Goal: Find contact information: Find contact information

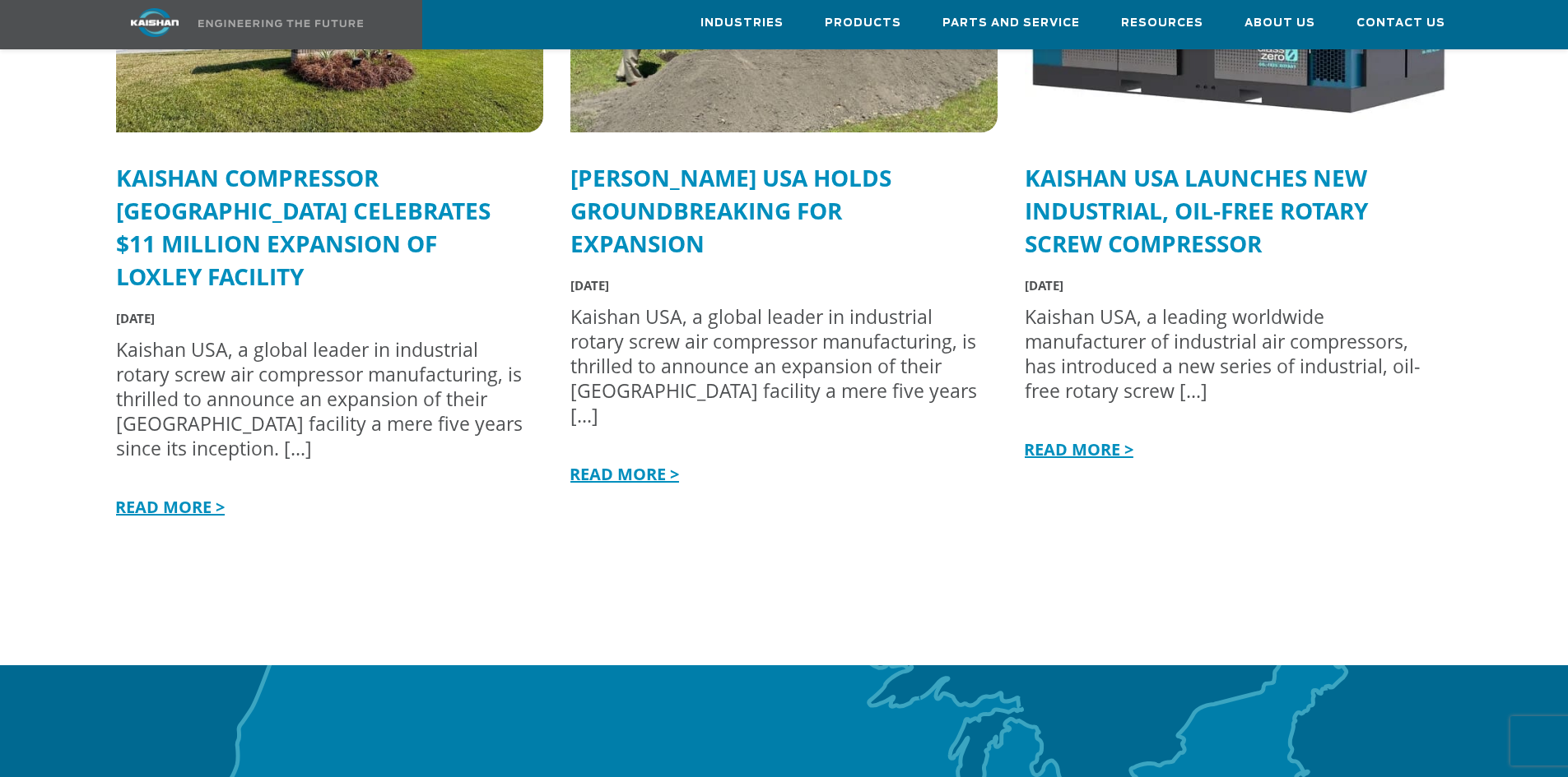
scroll to position [4031, 0]
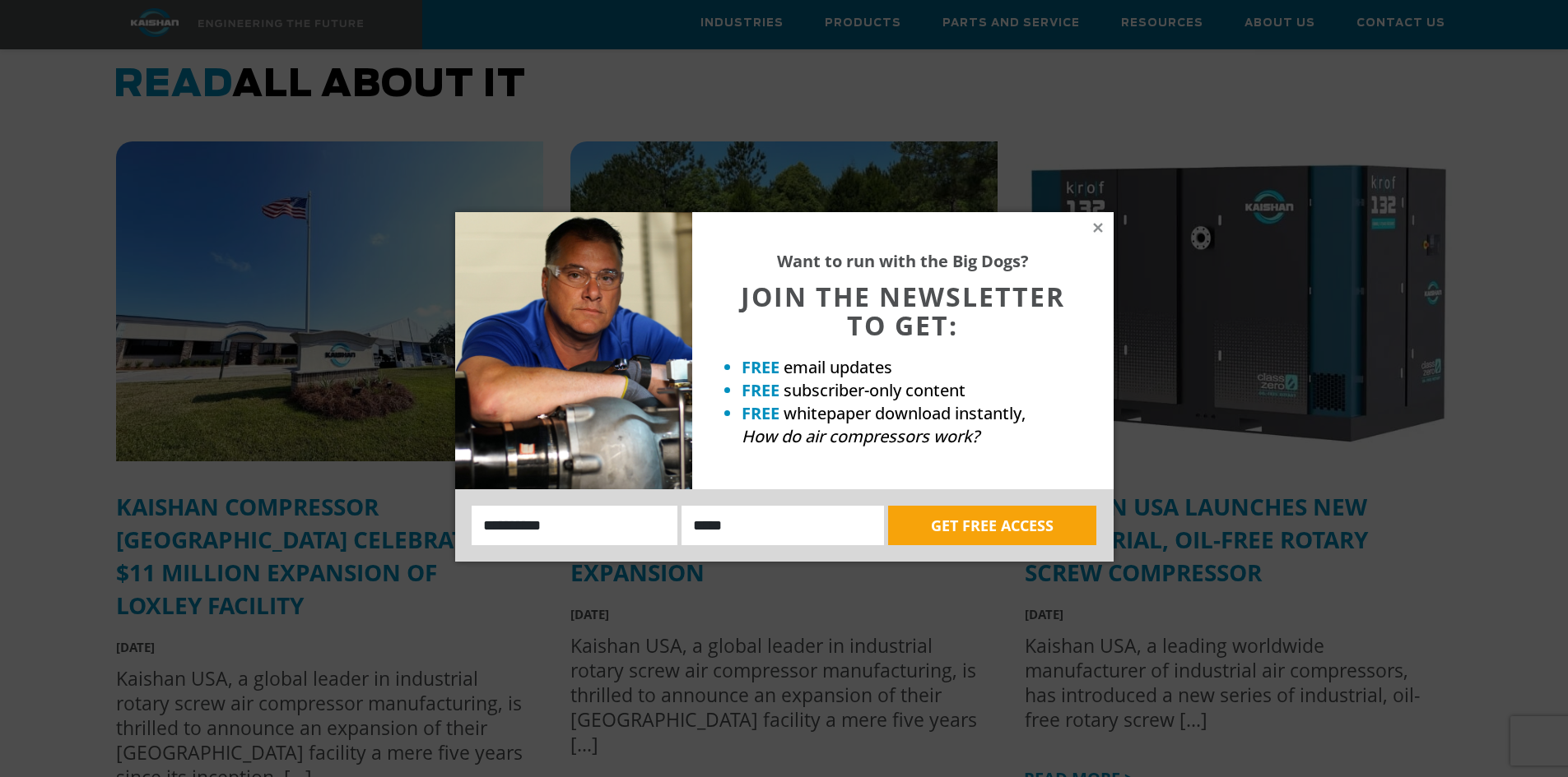
click at [1097, 226] on icon at bounding box center [1098, 228] width 9 height 9
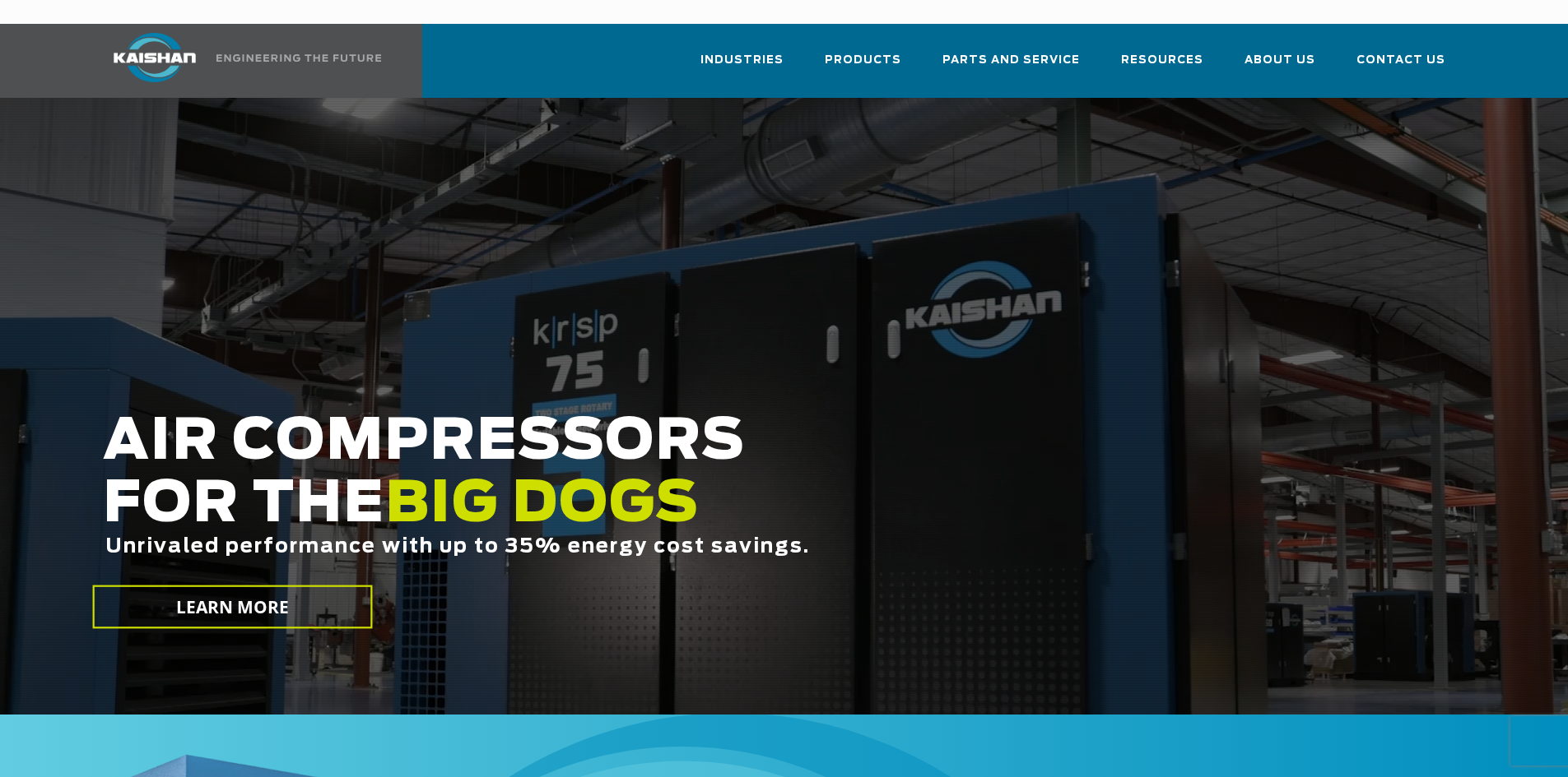
scroll to position [0, 0]
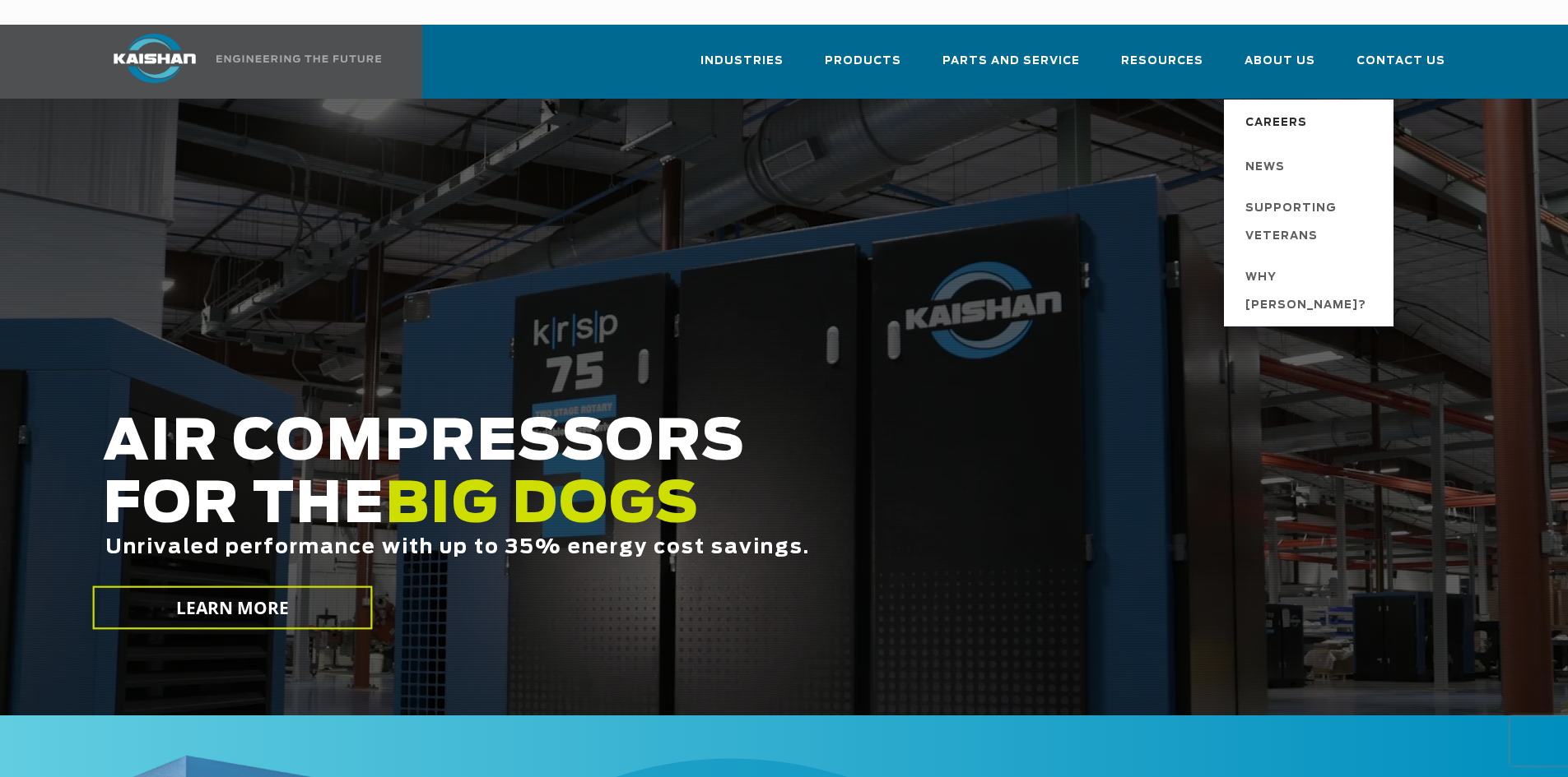
click at [1278, 109] on span "Careers" at bounding box center [1275, 123] width 61 height 28
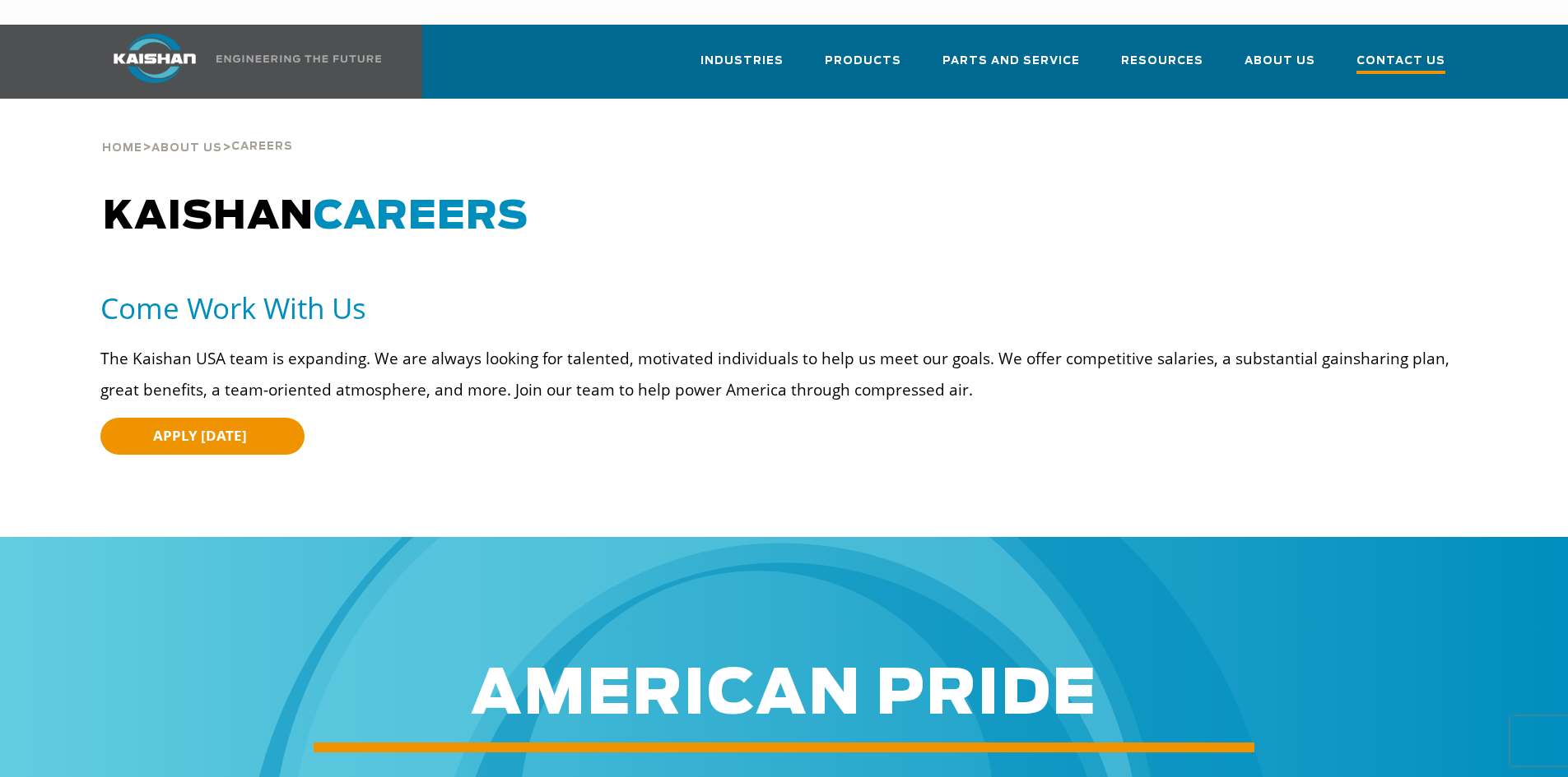
click at [1416, 52] on span "Contact Us" at bounding box center [1401, 62] width 89 height 22
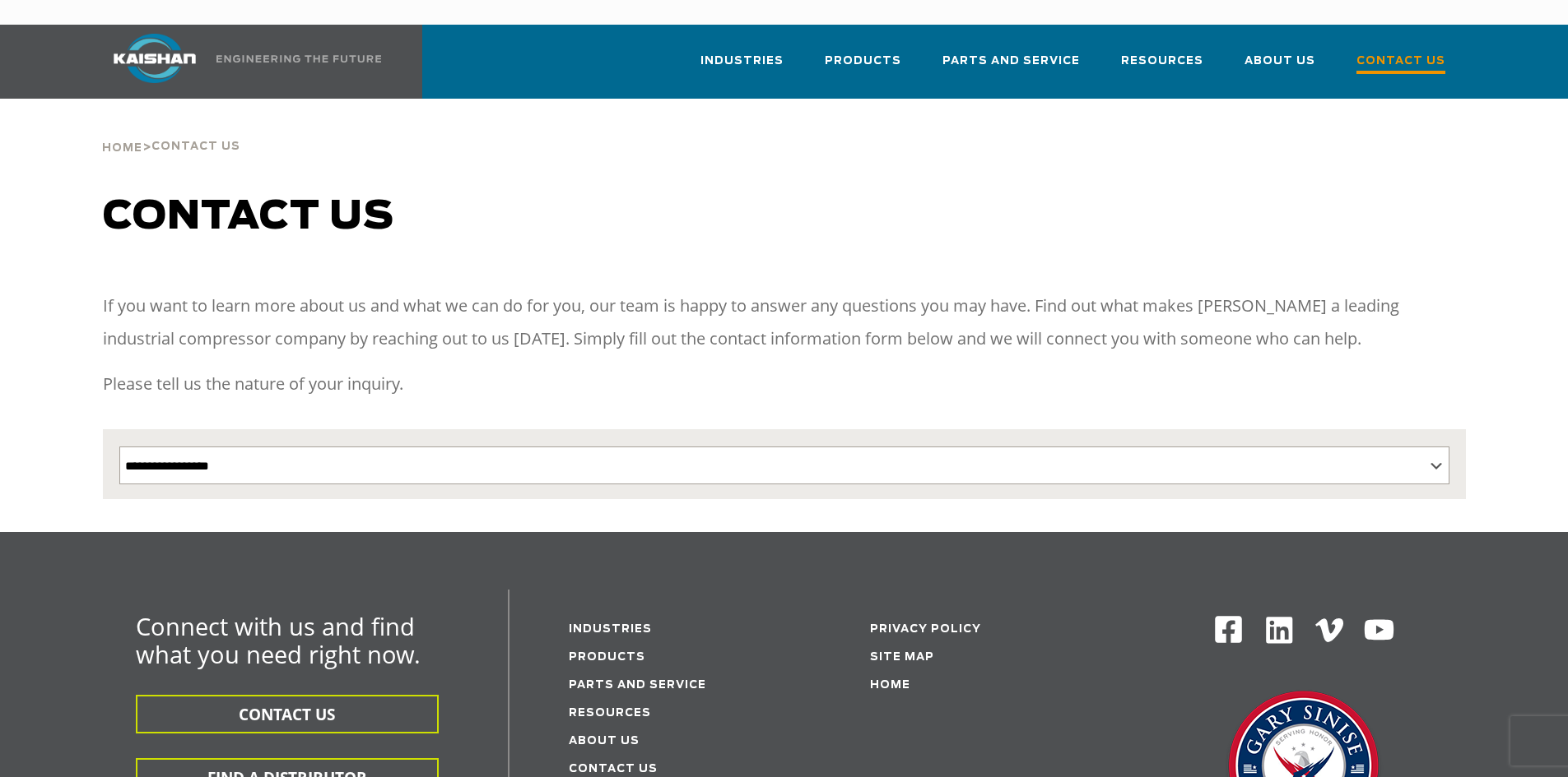
click at [1381, 52] on span "Contact Us" at bounding box center [1401, 62] width 89 height 22
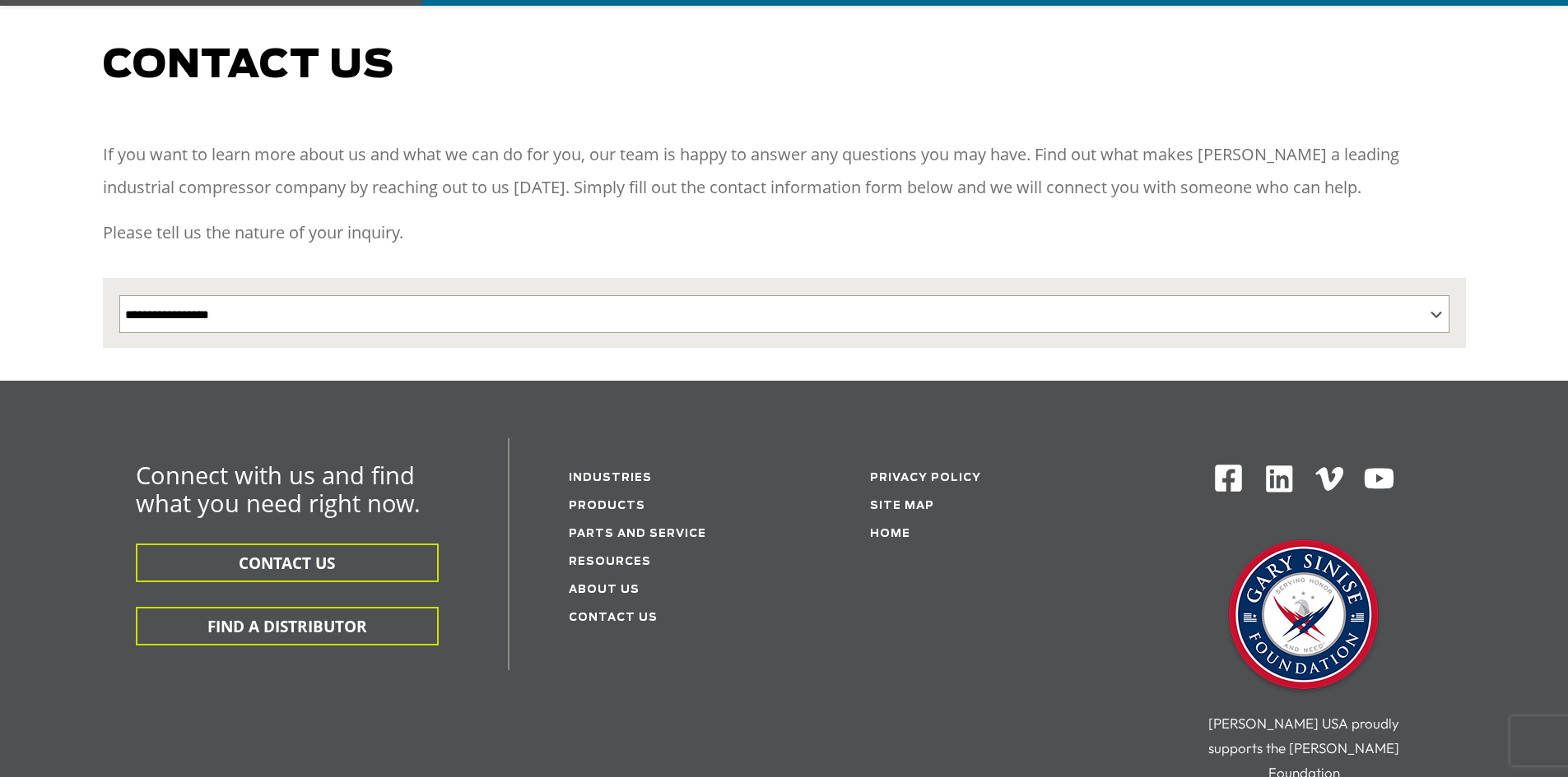
scroll to position [164, 0]
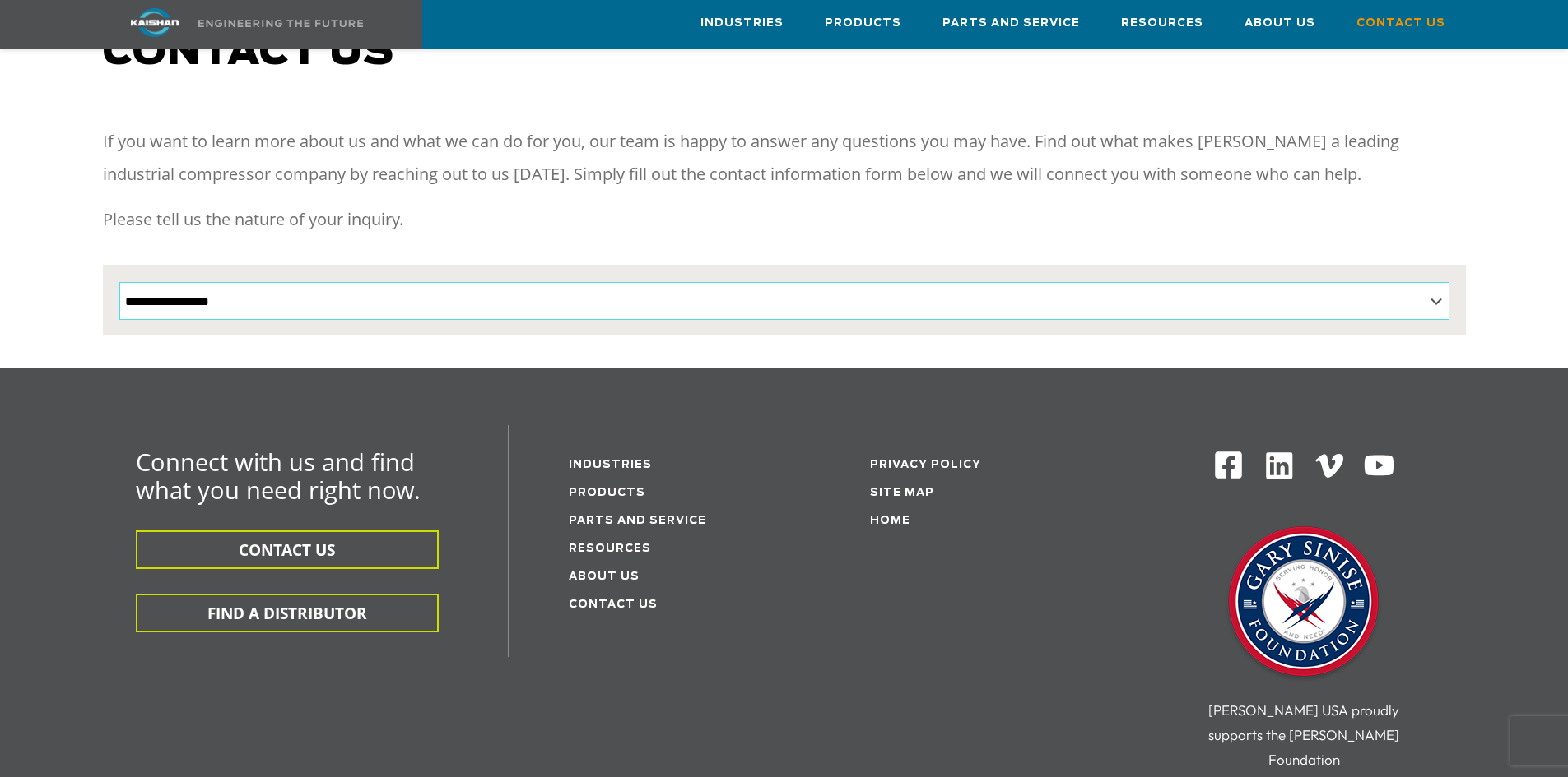
click at [1433, 283] on select "**********" at bounding box center [784, 300] width 1330 height 38
click at [1534, 230] on div "**********" at bounding box center [784, 198] width 1568 height 338
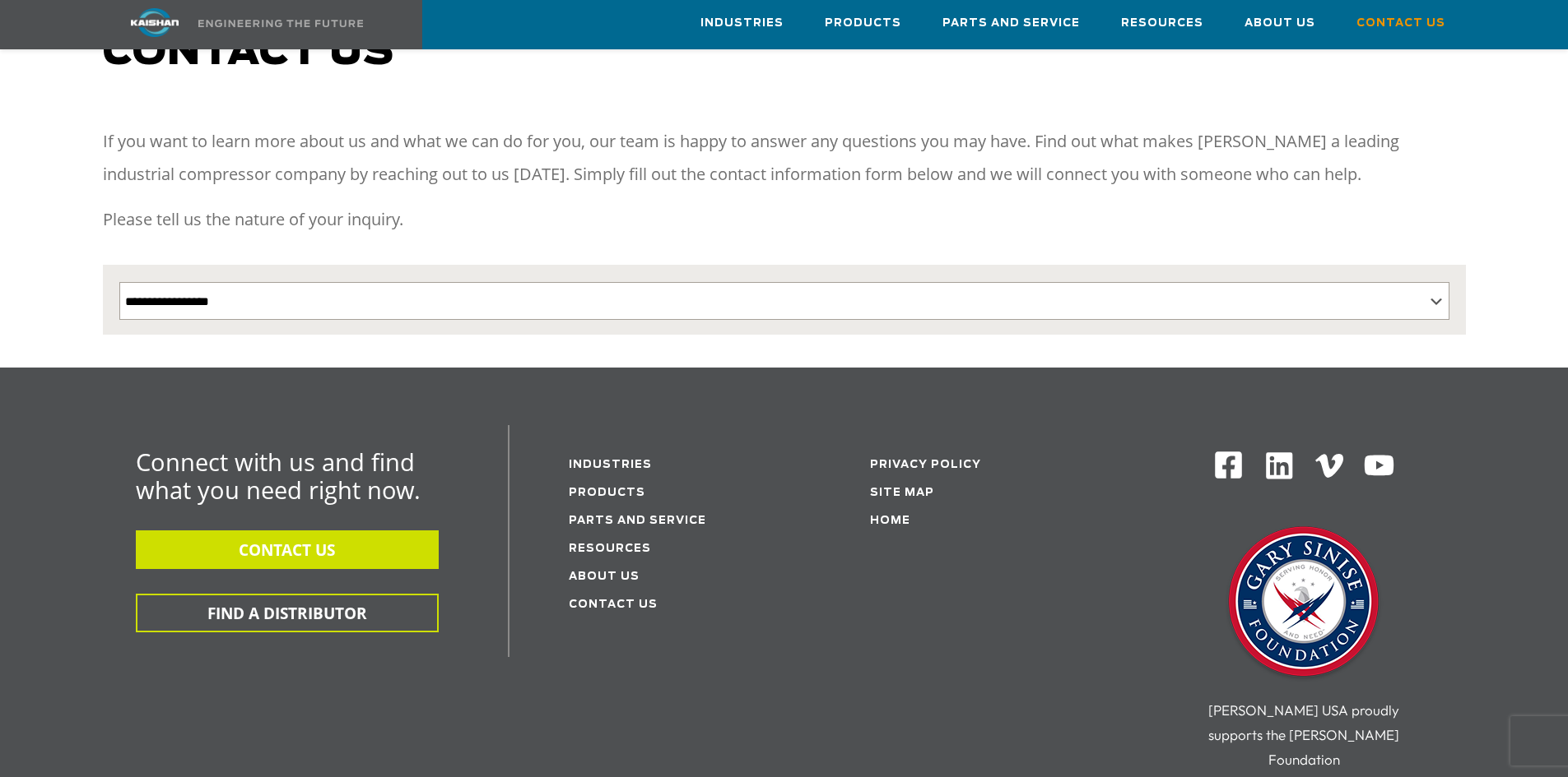
click at [287, 531] on button "CONTACT US" at bounding box center [287, 549] width 302 height 38
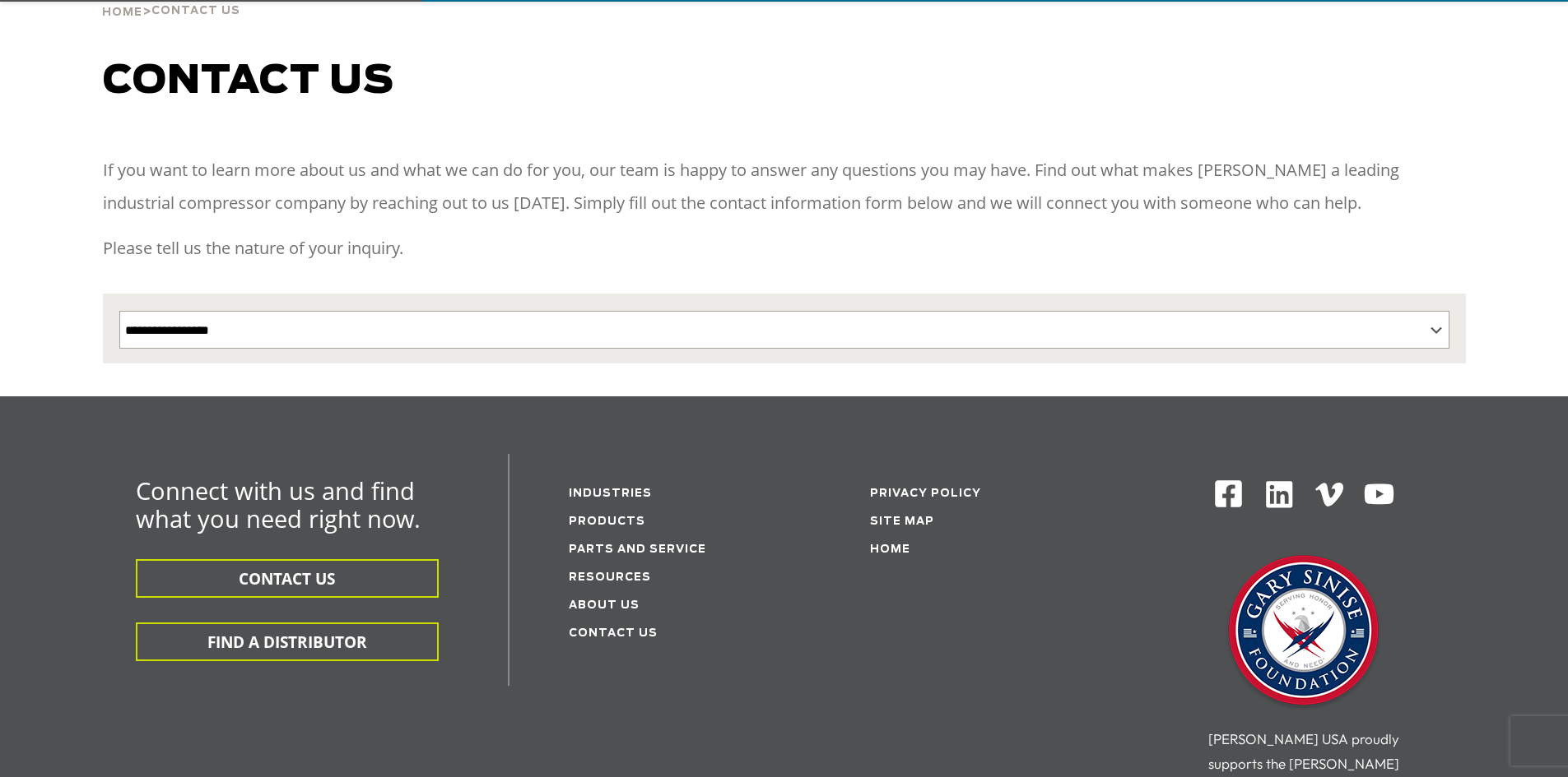
scroll to position [329, 0]
